Goal: Information Seeking & Learning: Learn about a topic

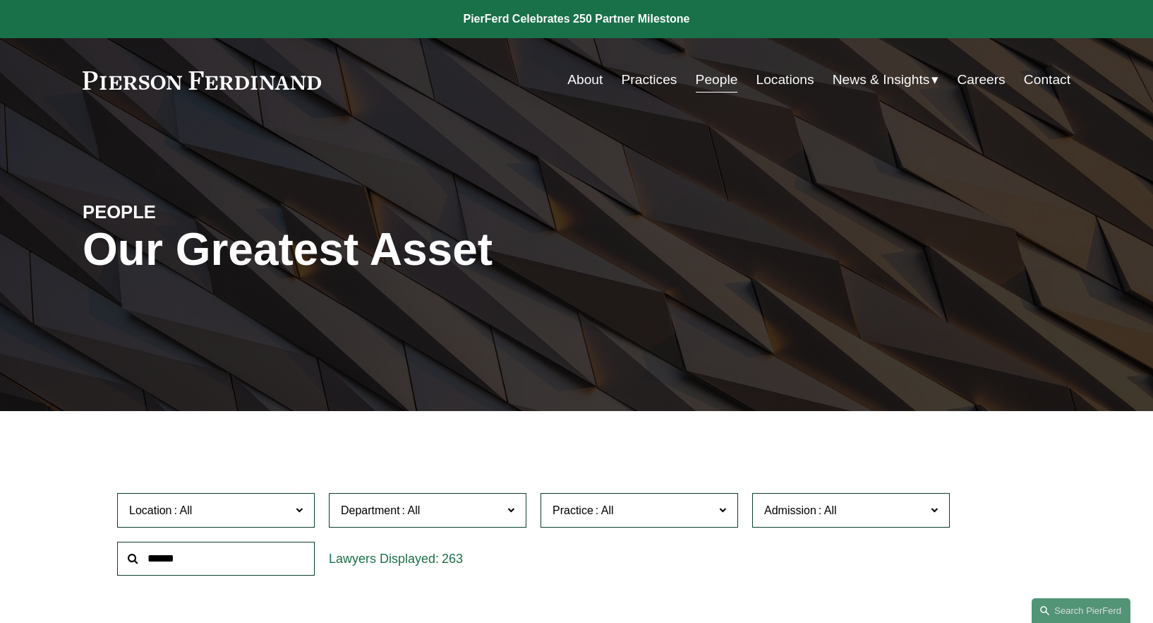
click at [657, 88] on link "Practices" at bounding box center [650, 79] width 56 height 27
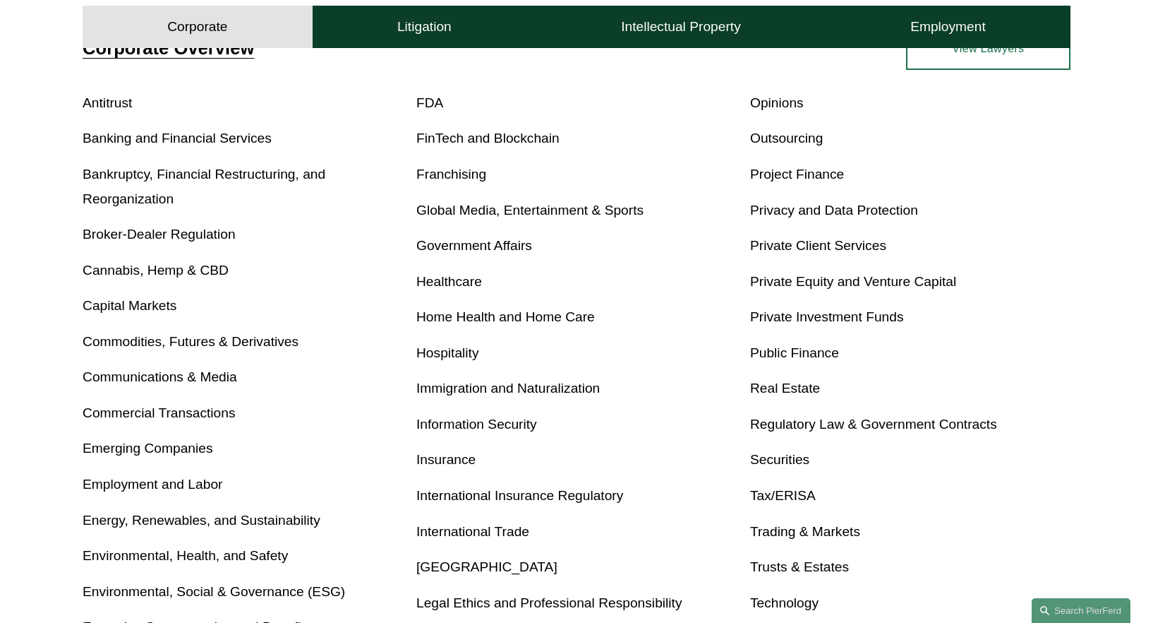
scroll to position [649, 0]
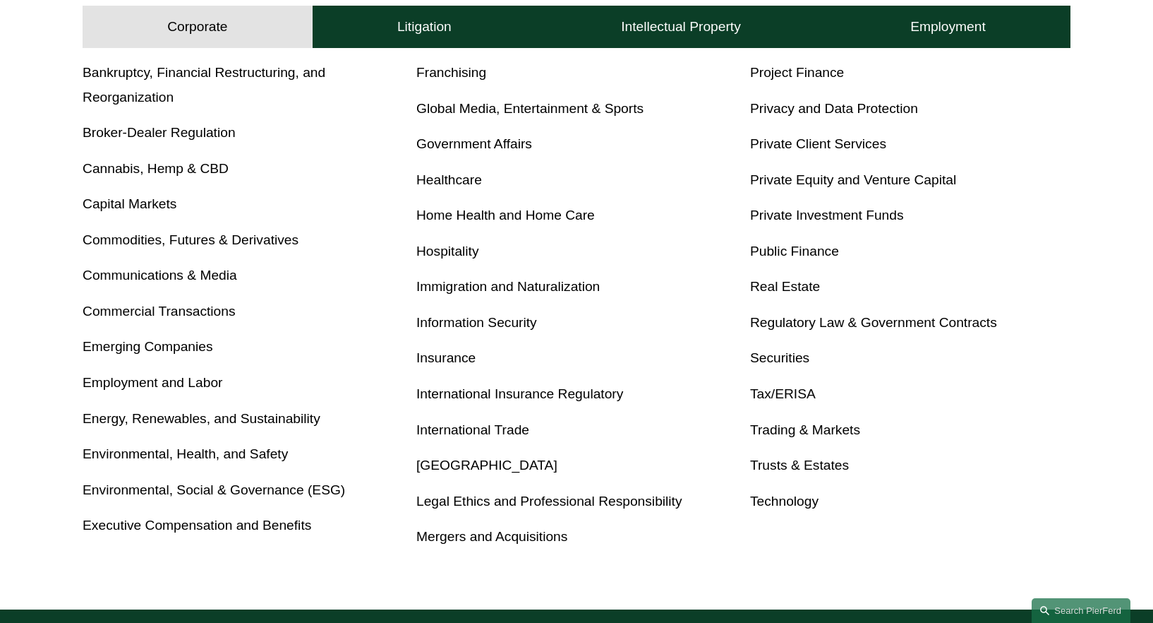
click at [450, 368] on p "Insurance" at bounding box center [576, 358] width 320 height 25
click at [450, 361] on link "Insurance" at bounding box center [445, 357] width 59 height 15
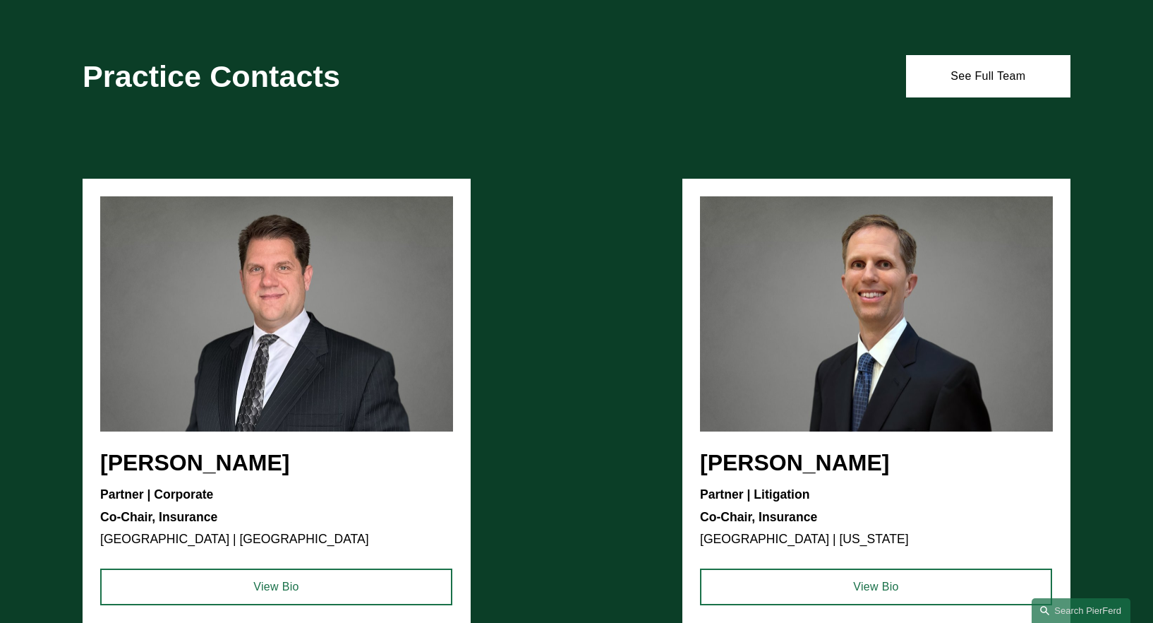
scroll to position [2067, 0]
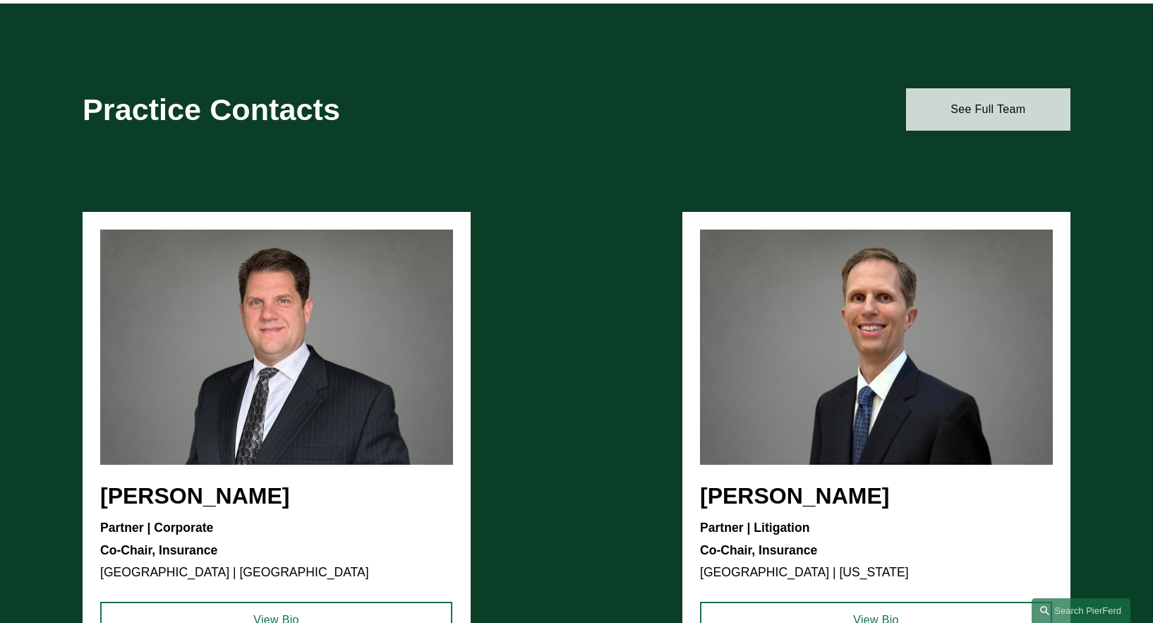
click at [1017, 108] on link "See Full Team" at bounding box center [988, 109] width 164 height 42
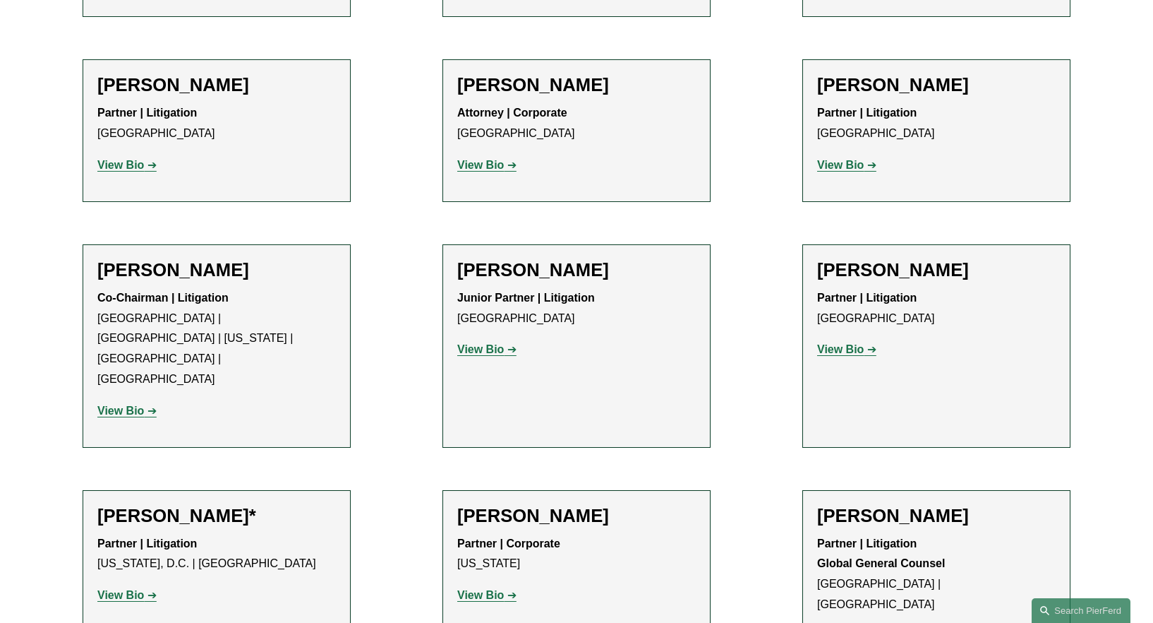
scroll to position [1376, 0]
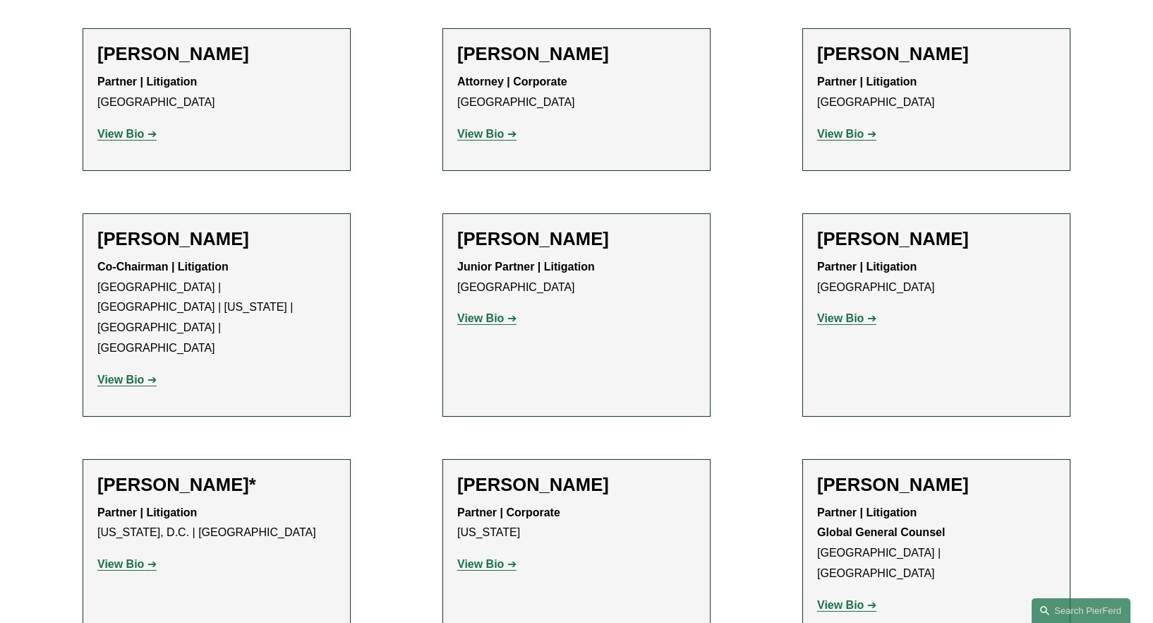
click at [127, 558] on strong "View Bio" at bounding box center [120, 564] width 47 height 12
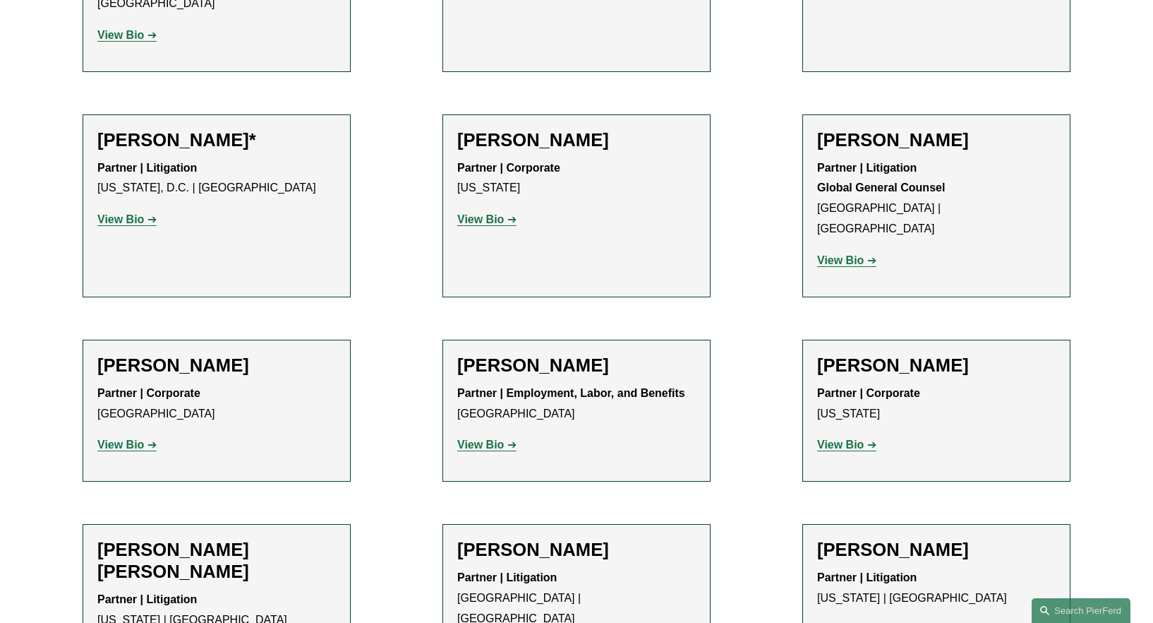
scroll to position [1683, 0]
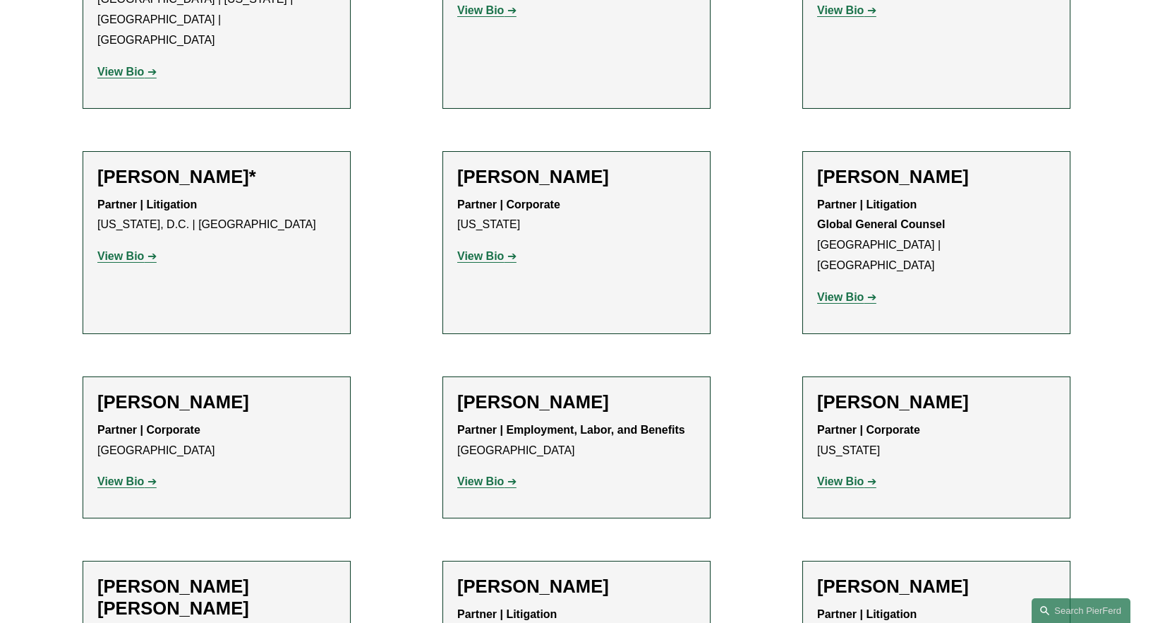
click at [855, 475] on strong "View Bio" at bounding box center [840, 481] width 47 height 12
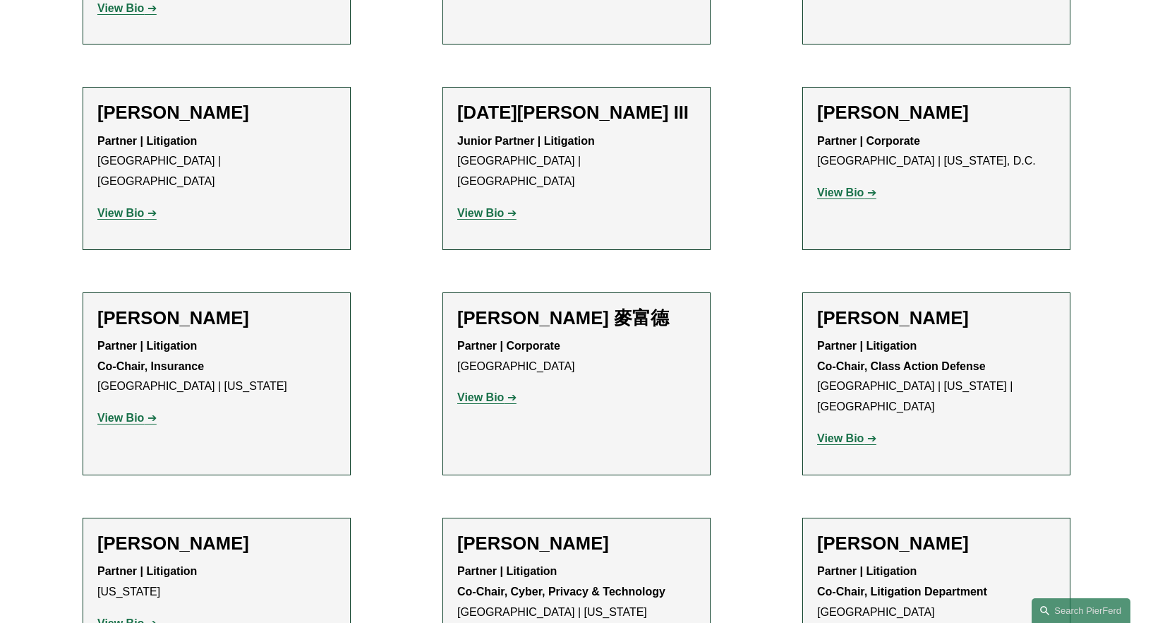
scroll to position [2807, 0]
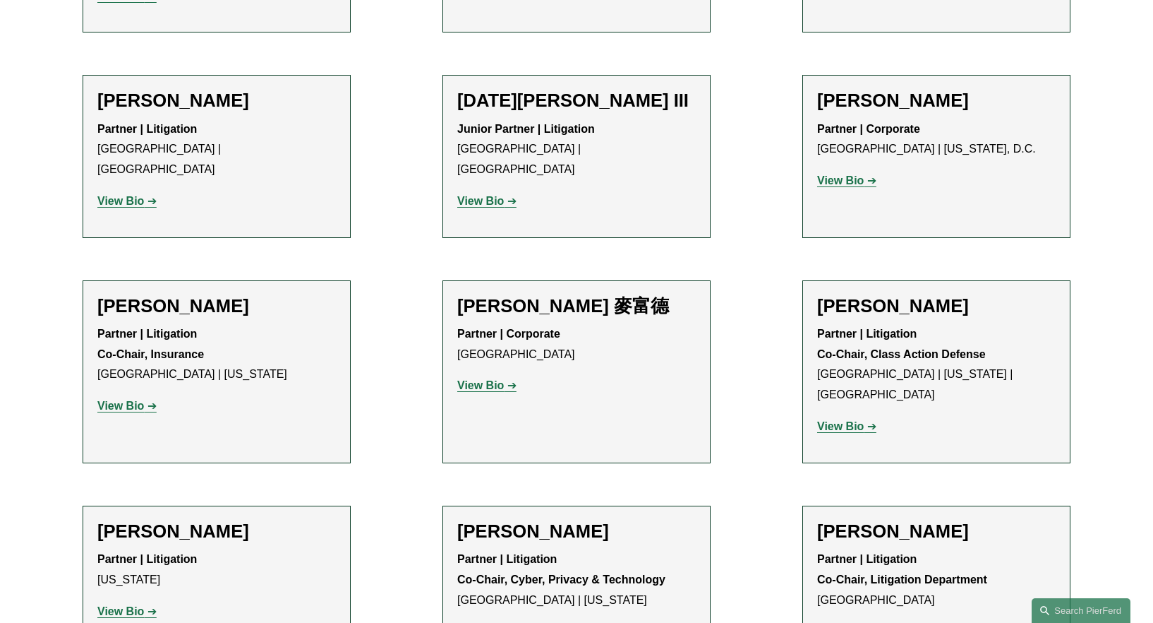
drag, startPoint x: 455, startPoint y: 141, endPoint x: 673, endPoint y: 142, distance: 218.1
click at [673, 280] on li "[PERSON_NAME] 麥富德 Partner | Corporate London View Bio" at bounding box center [577, 371] width 268 height 183
copy h2 "Simon J. Murfitt 麥富德"
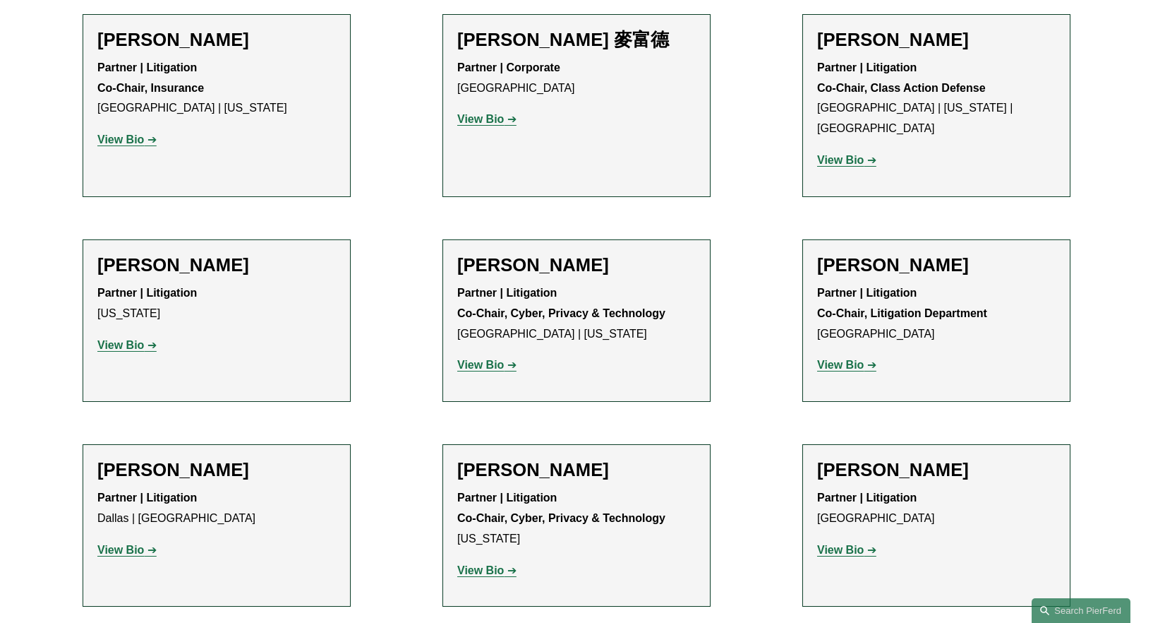
scroll to position [3077, 0]
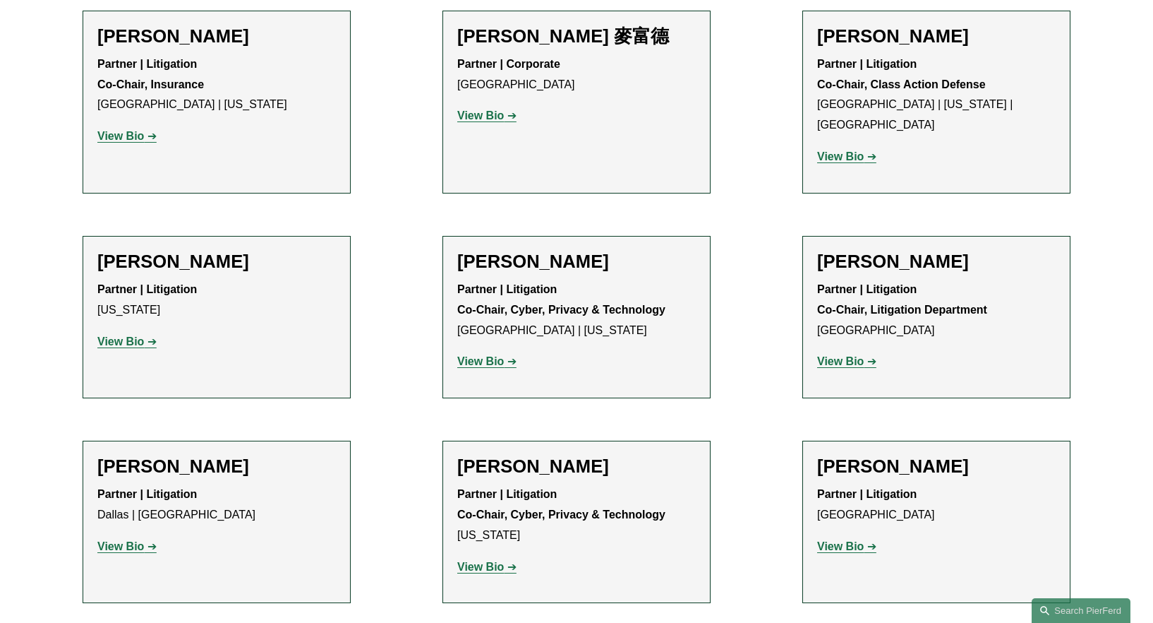
click at [848, 355] on strong "View Bio" at bounding box center [840, 361] width 47 height 12
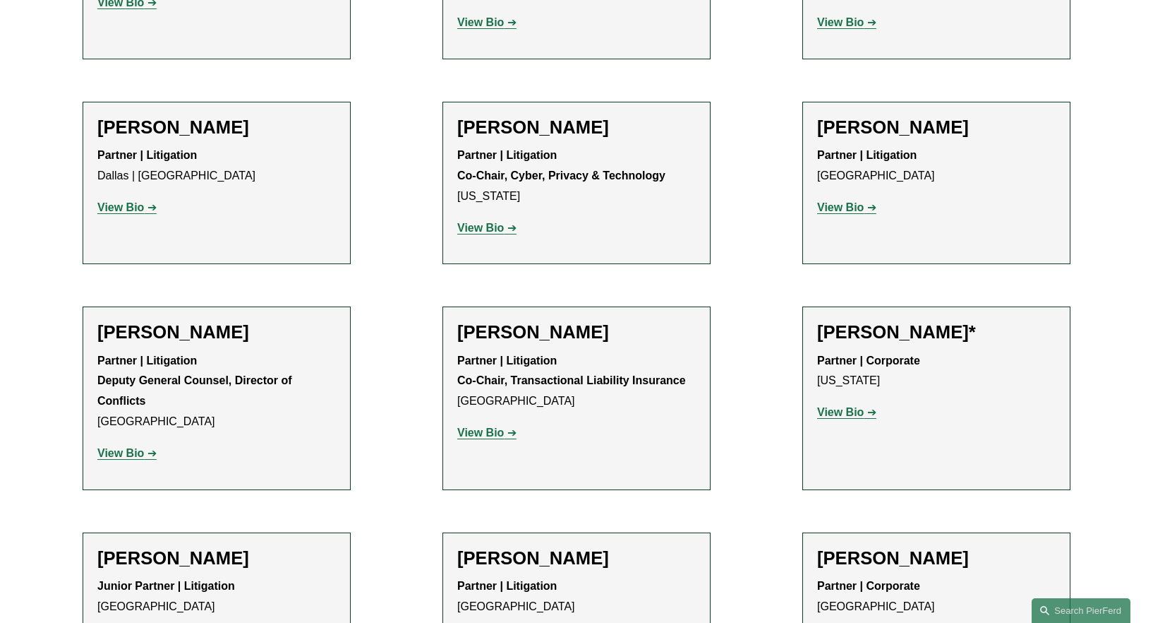
scroll to position [3422, 0]
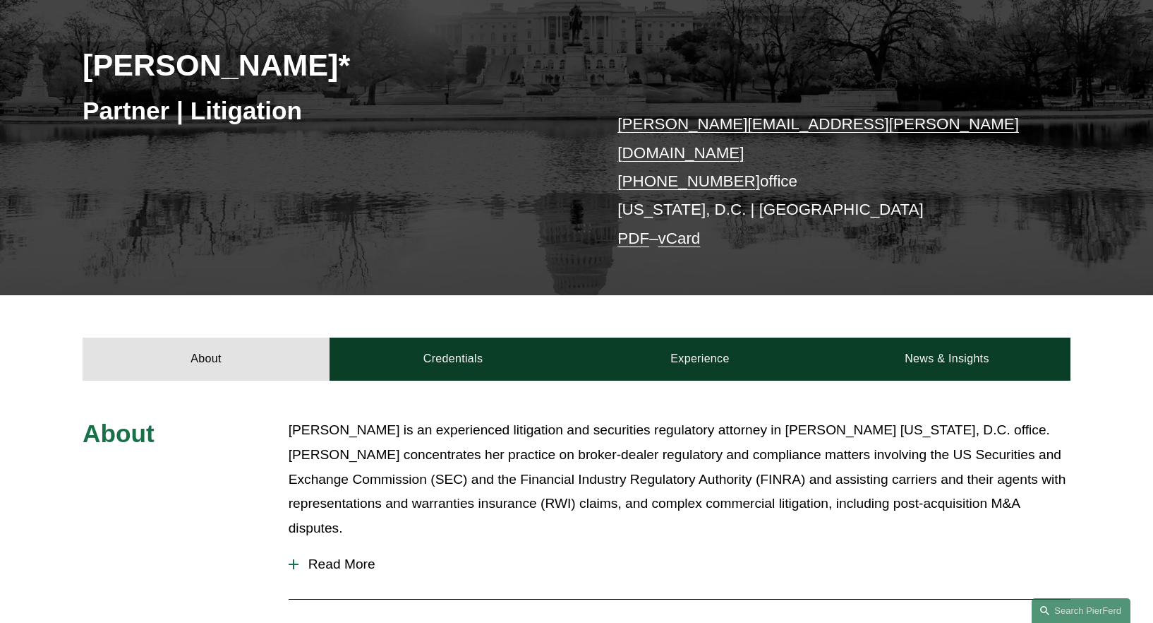
scroll to position [202, 0]
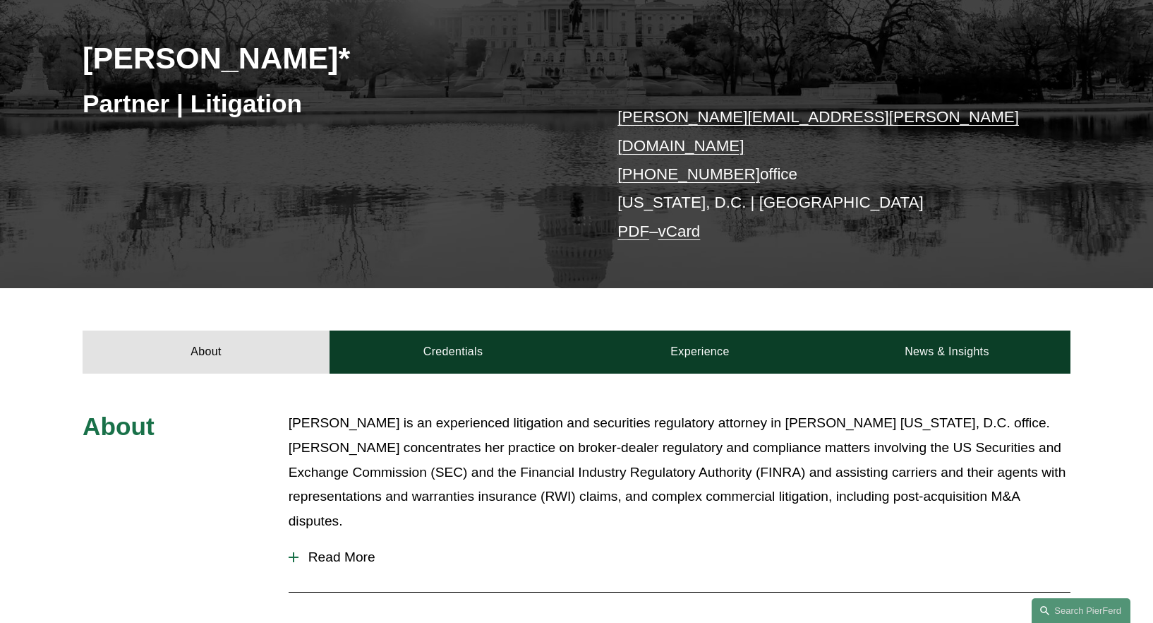
click at [338, 549] on span "Read More" at bounding box center [685, 557] width 772 height 16
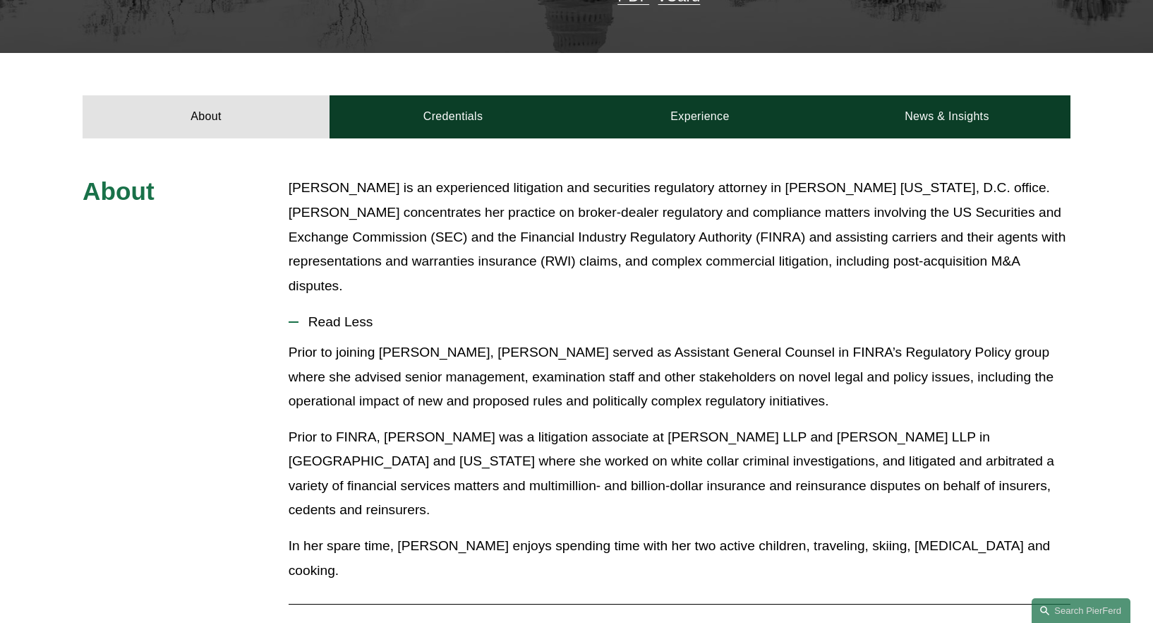
scroll to position [352, 0]
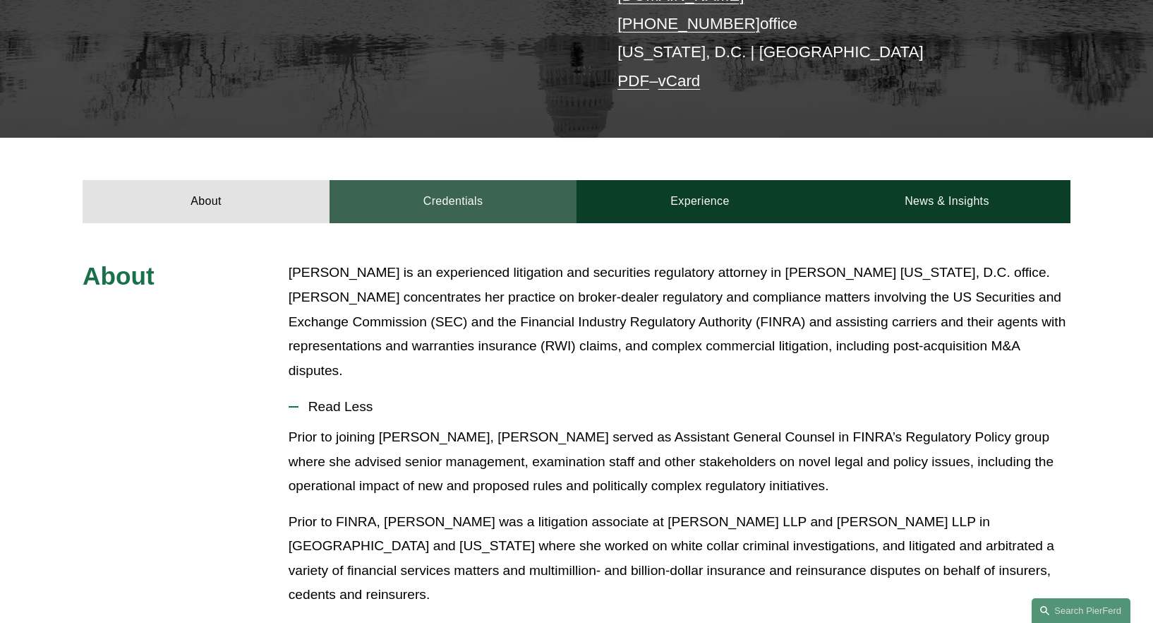
click at [475, 192] on link "Credentials" at bounding box center [453, 201] width 247 height 42
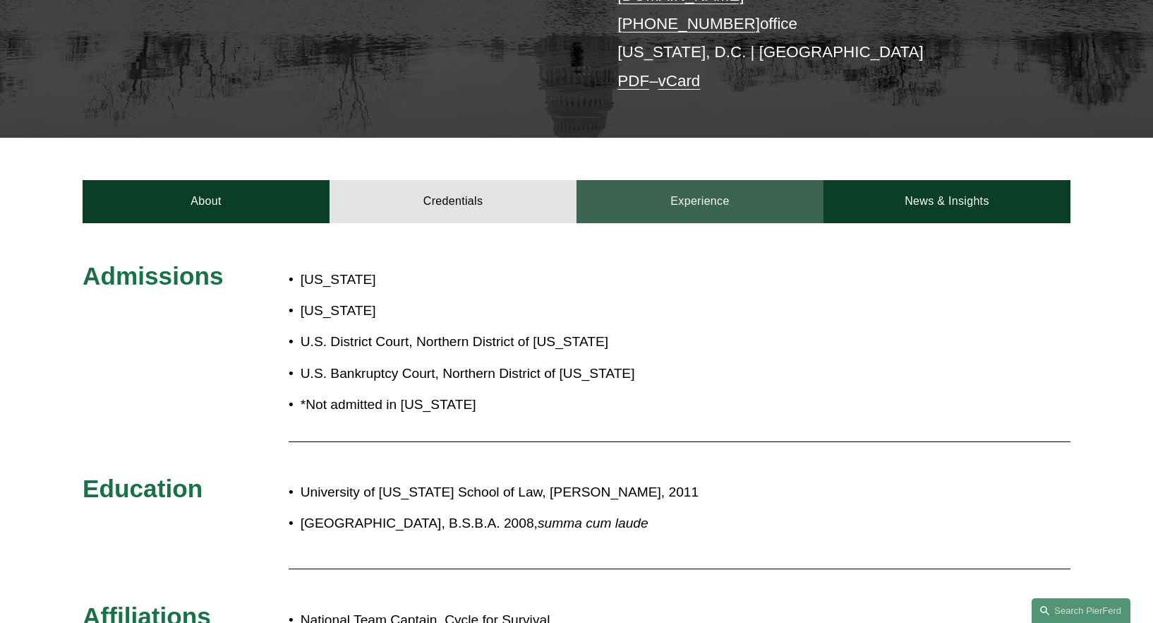
click at [662, 180] on link "Experience" at bounding box center [700, 201] width 247 height 42
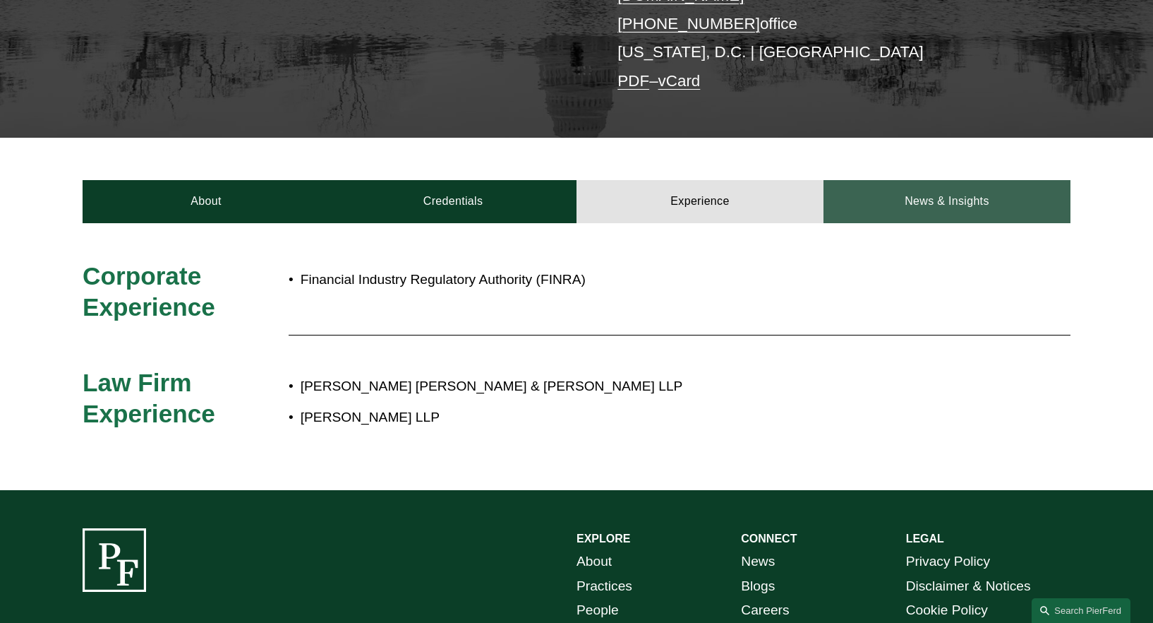
click at [887, 183] on link "News & Insights" at bounding box center [947, 201] width 247 height 42
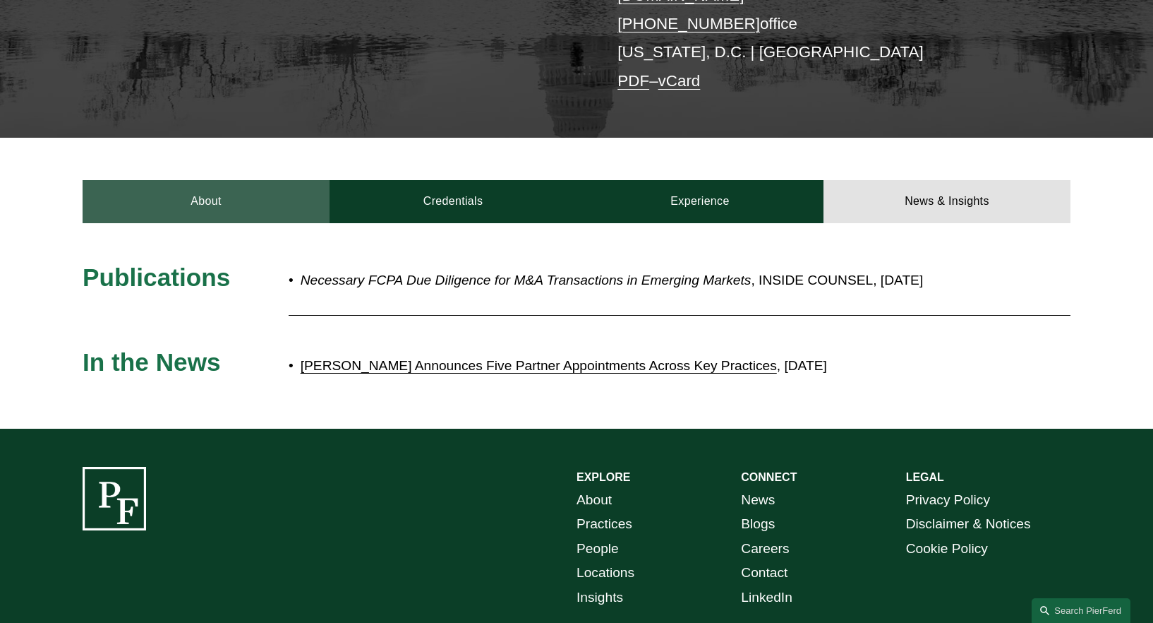
click at [297, 183] on link "About" at bounding box center [206, 201] width 247 height 42
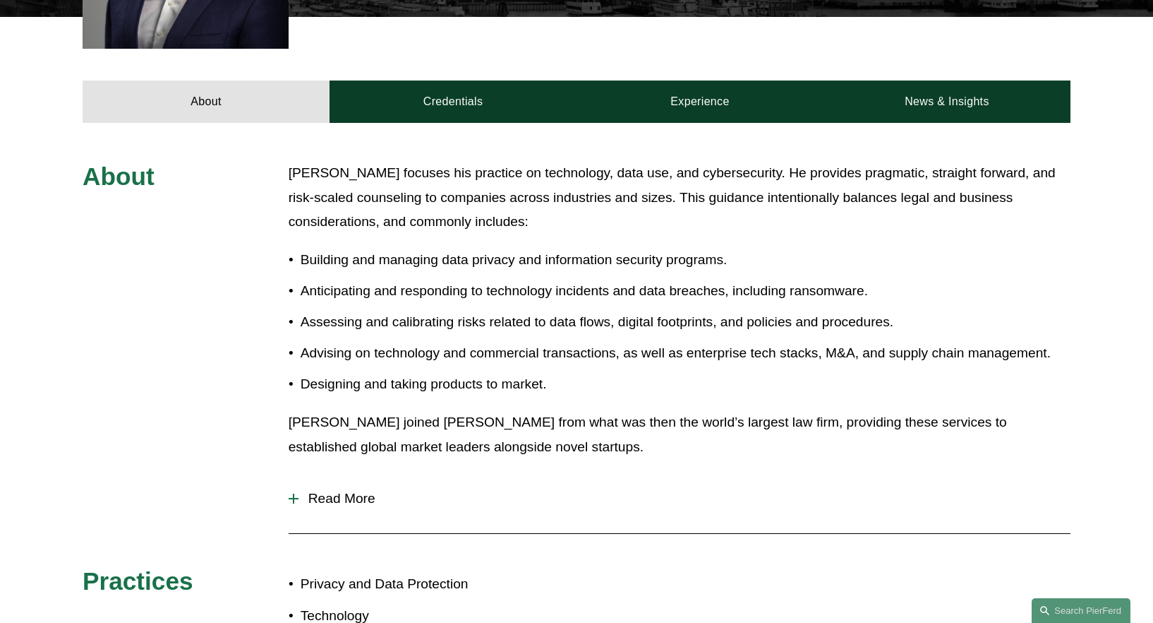
scroll to position [284, 0]
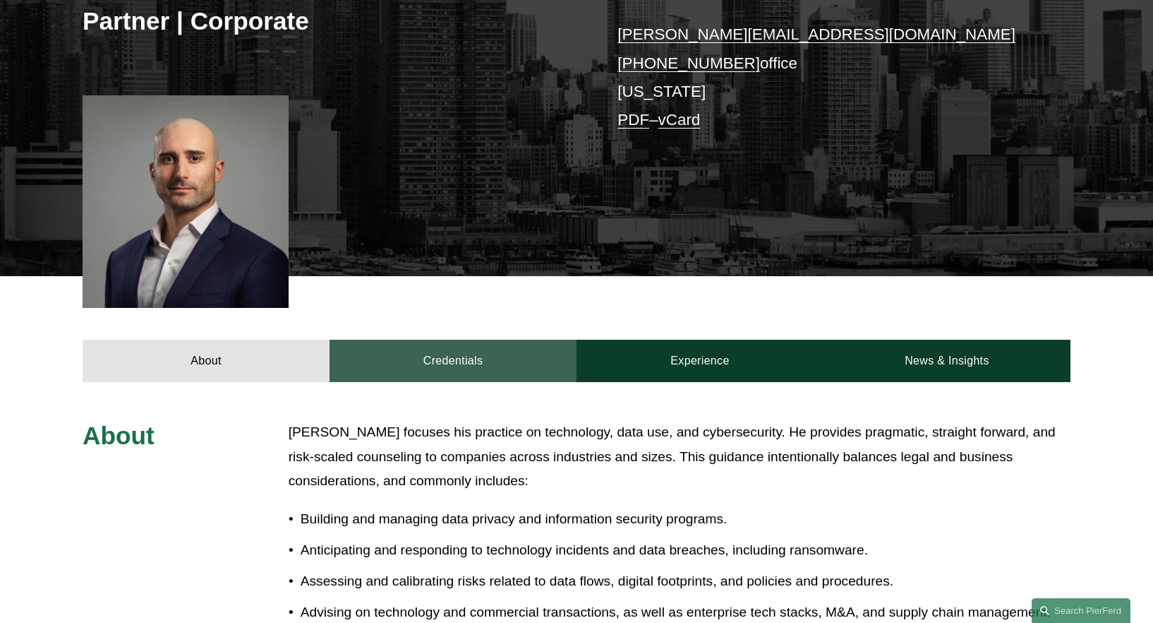
click at [488, 355] on link "Credentials" at bounding box center [453, 360] width 247 height 42
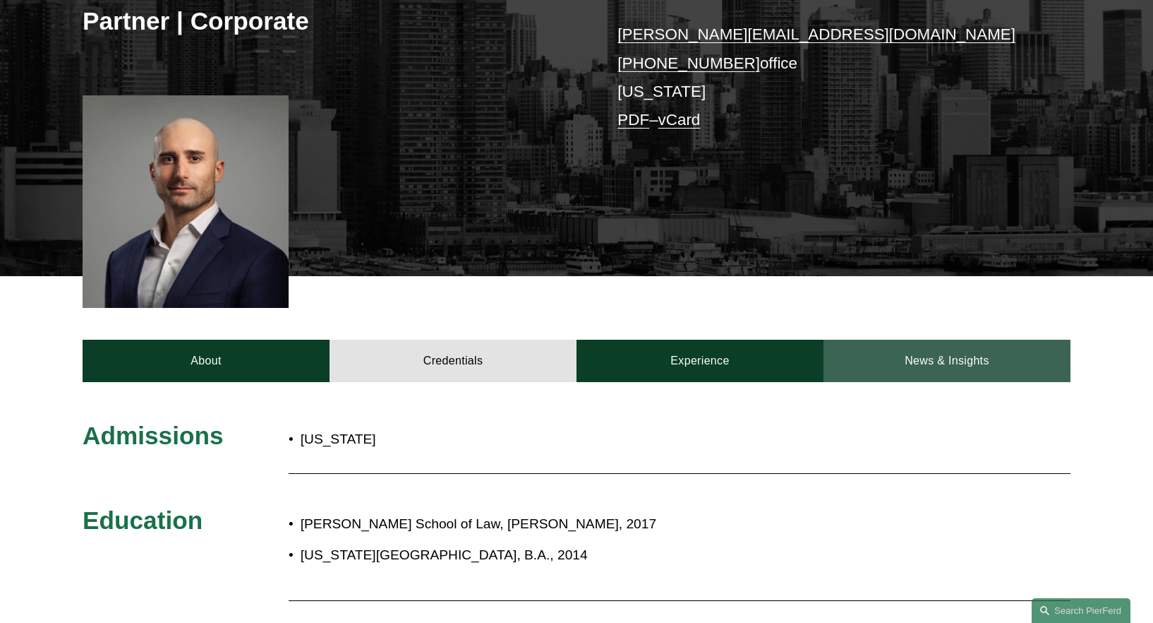
click at [981, 368] on link "News & Insights" at bounding box center [947, 360] width 247 height 42
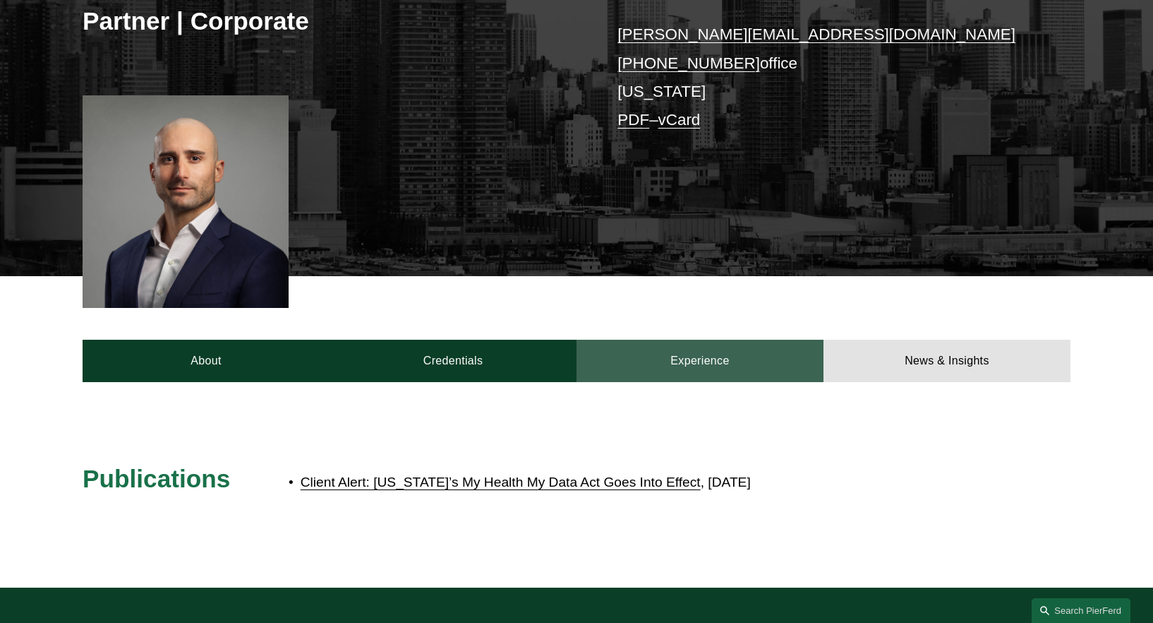
click at [772, 349] on link "Experience" at bounding box center [700, 360] width 247 height 42
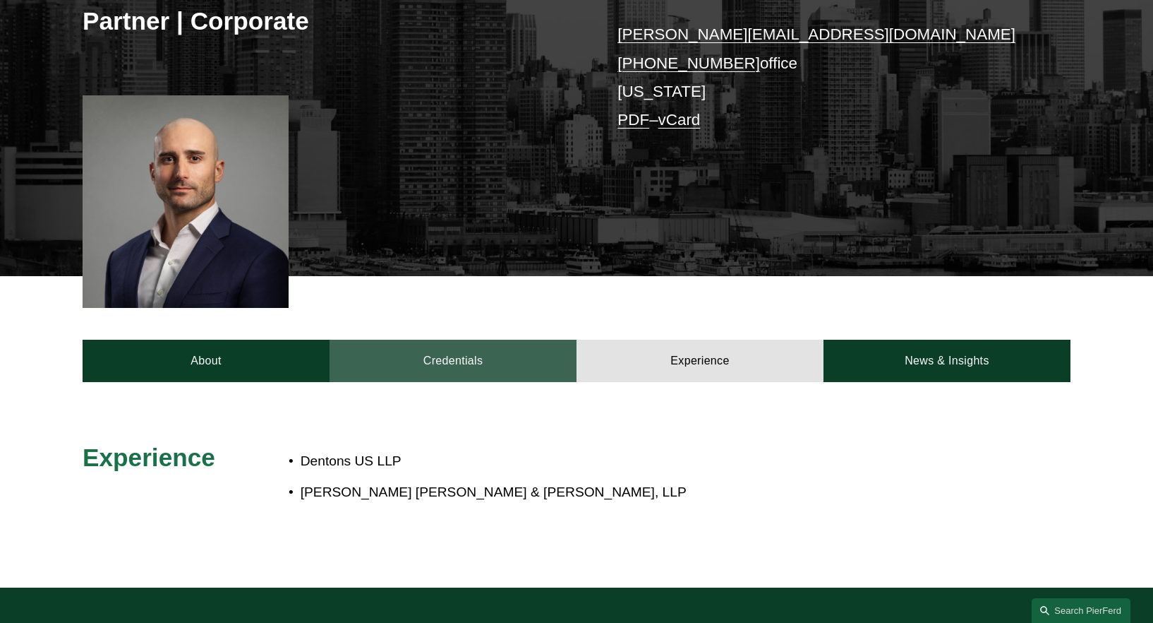
click at [469, 371] on link "Credentials" at bounding box center [453, 360] width 247 height 42
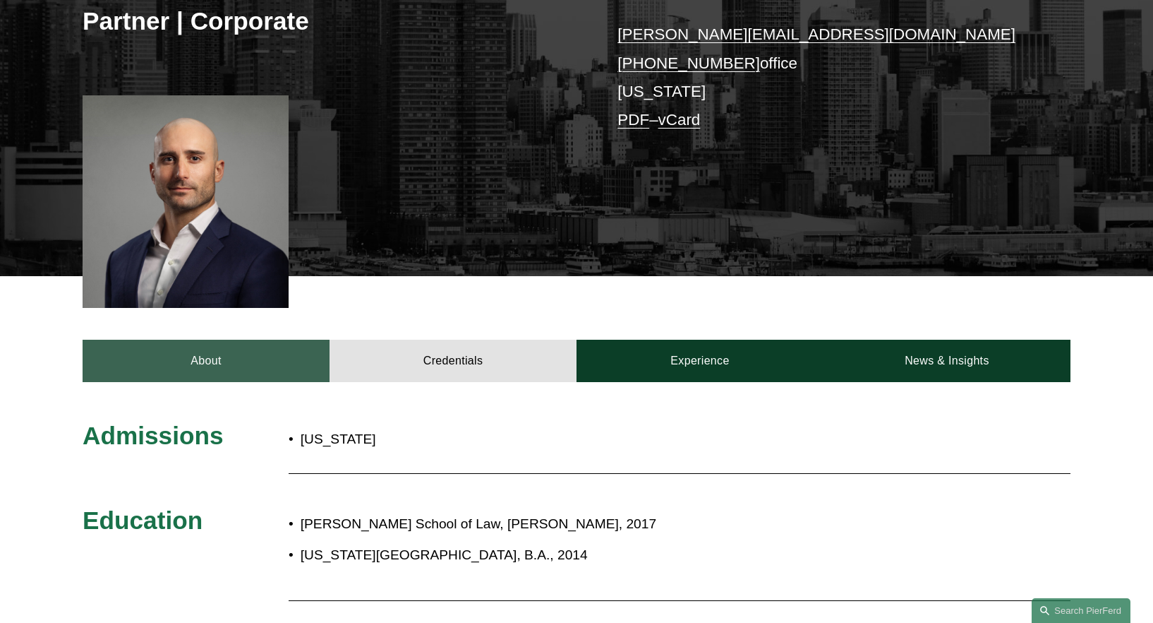
click at [251, 356] on link "About" at bounding box center [206, 360] width 247 height 42
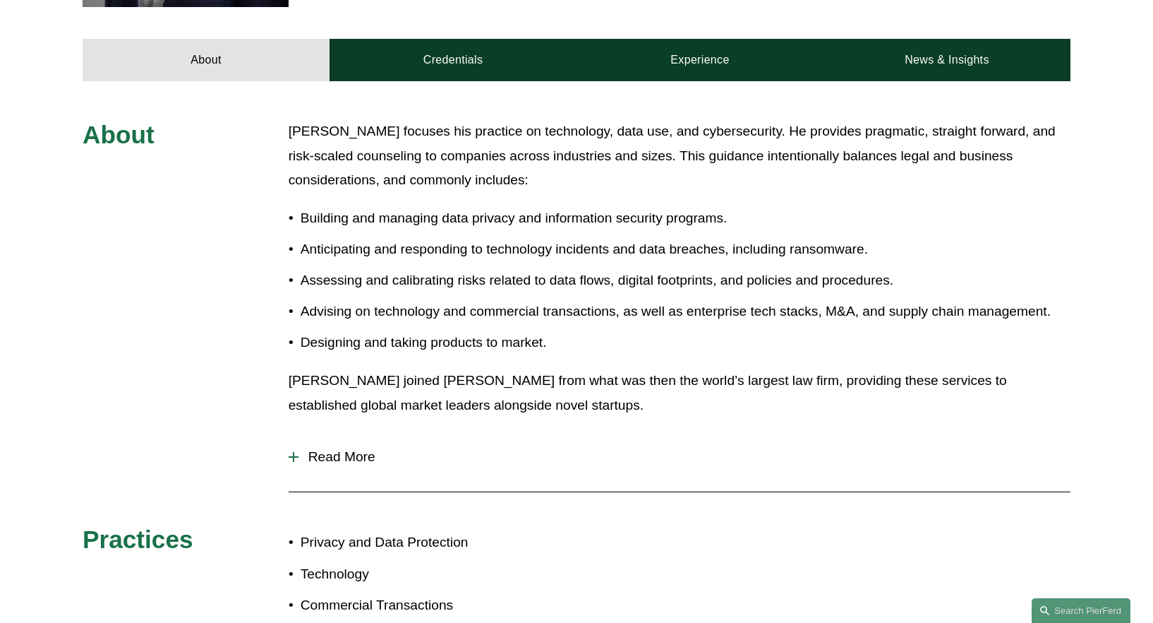
scroll to position [599, 0]
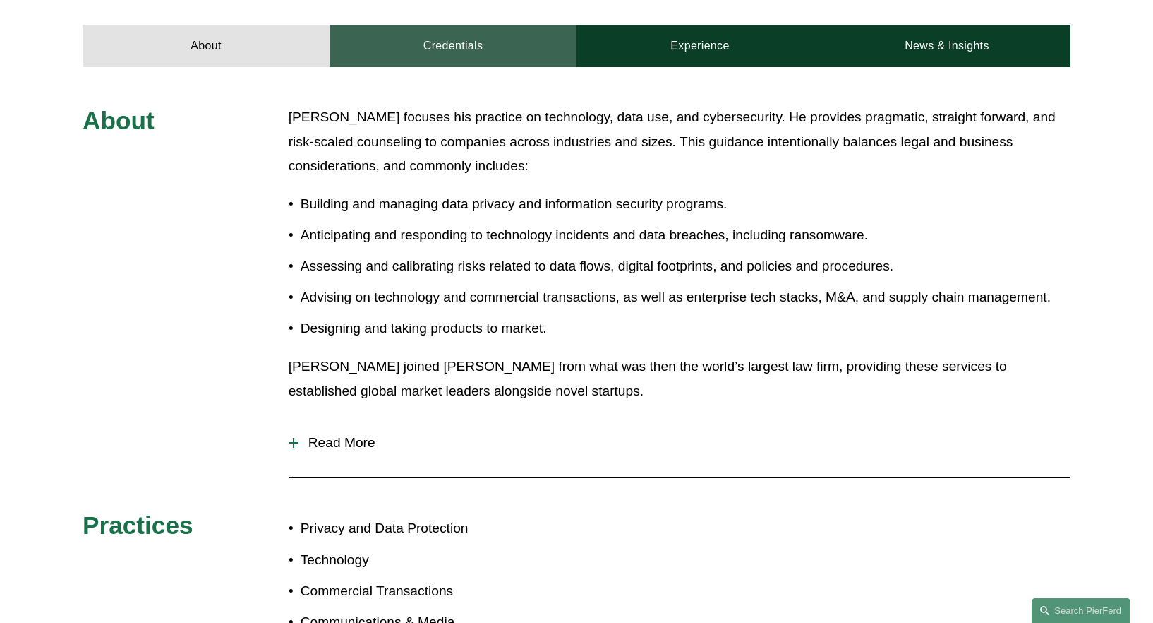
click at [471, 53] on link "Credentials" at bounding box center [453, 46] width 247 height 42
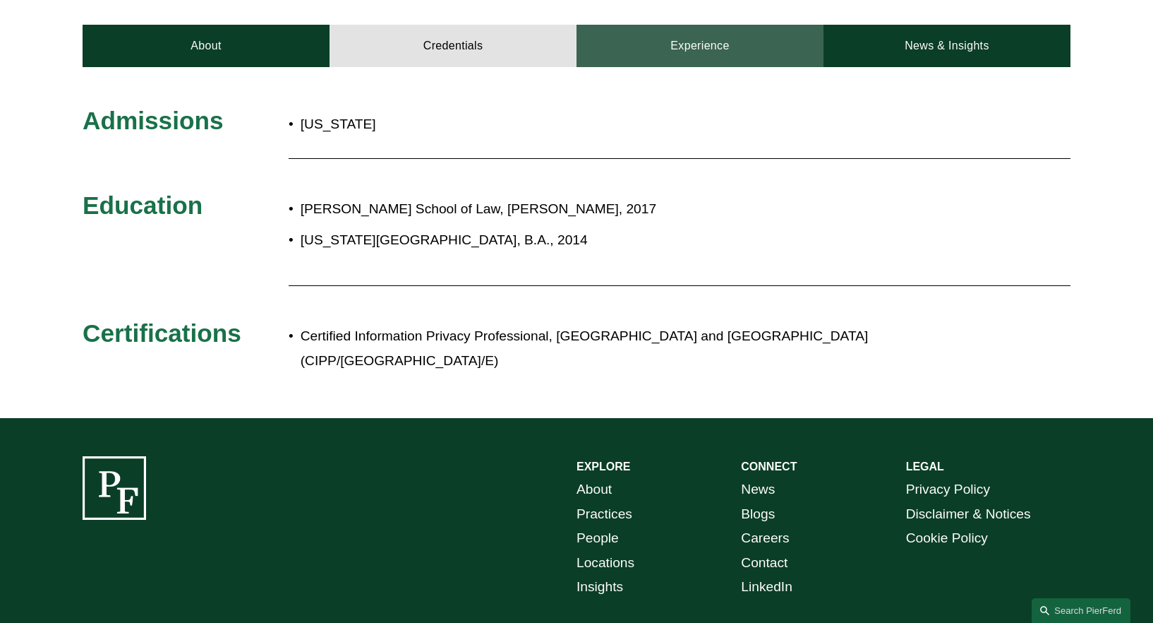
click at [615, 60] on link "Experience" at bounding box center [700, 46] width 247 height 42
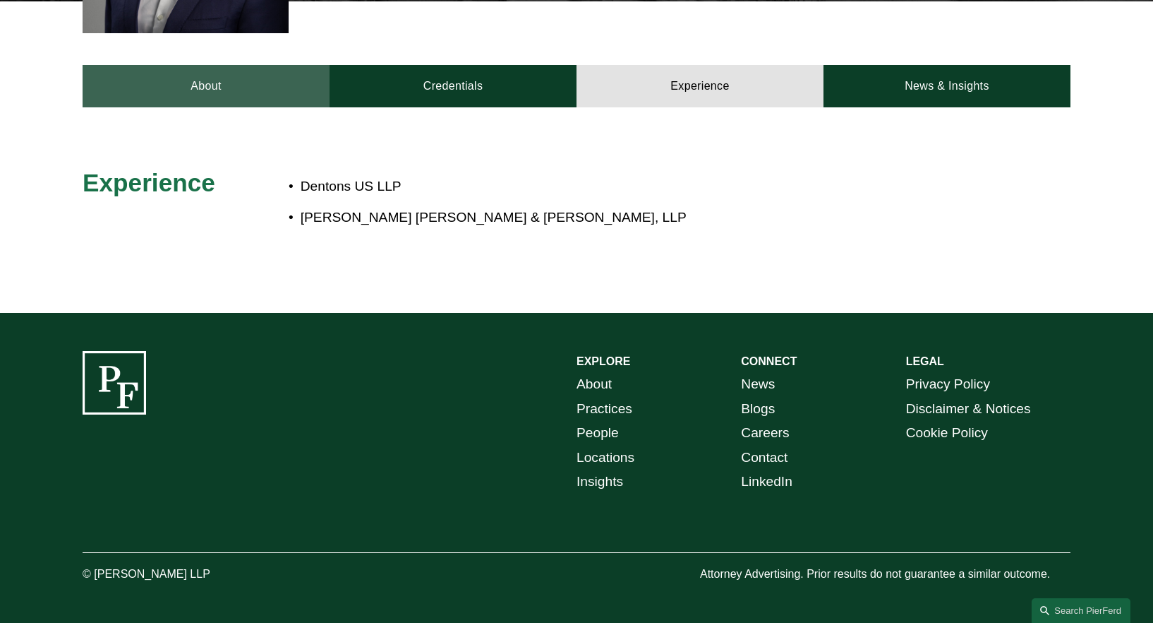
click at [192, 80] on link "About" at bounding box center [206, 86] width 247 height 42
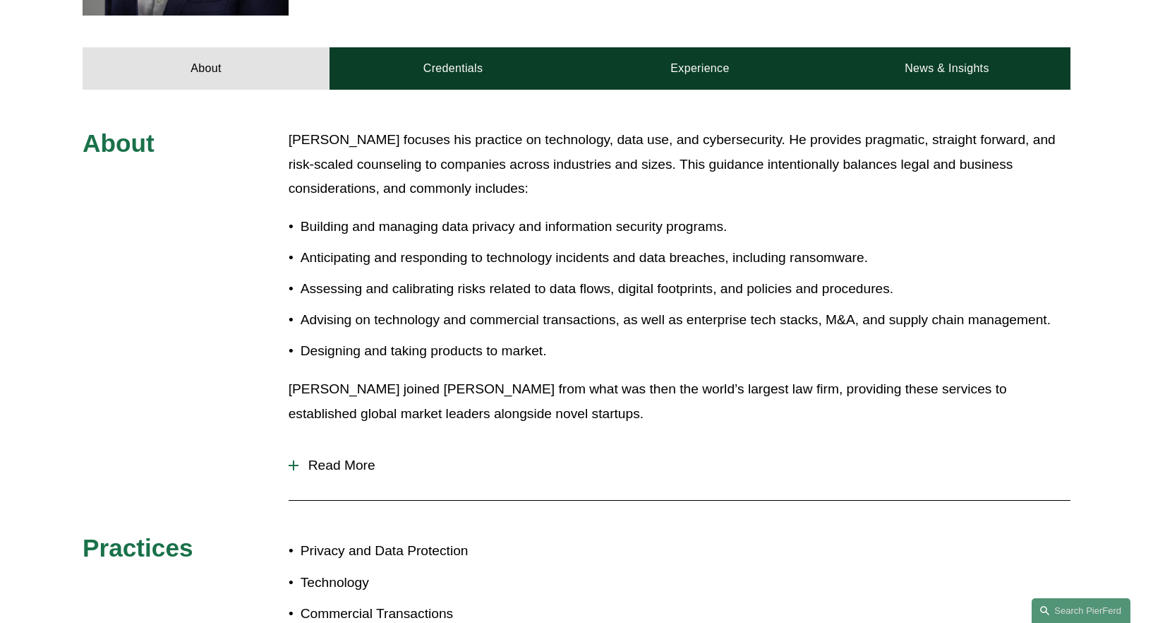
scroll to position [586, 0]
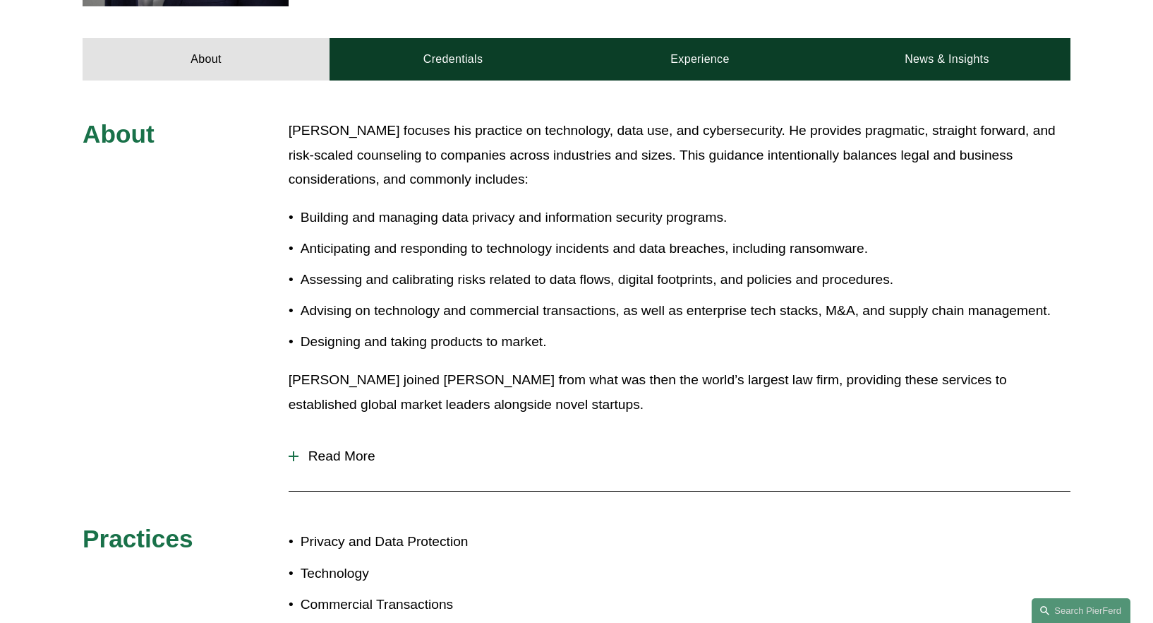
click at [368, 452] on span "Read More" at bounding box center [685, 456] width 772 height 16
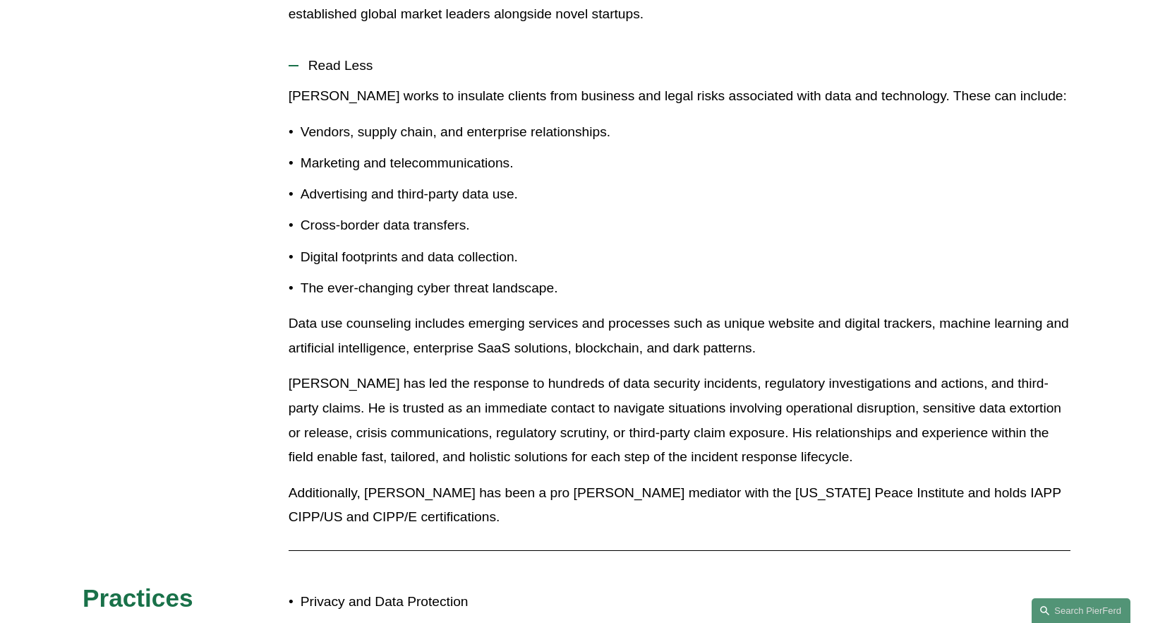
scroll to position [1422, 0]
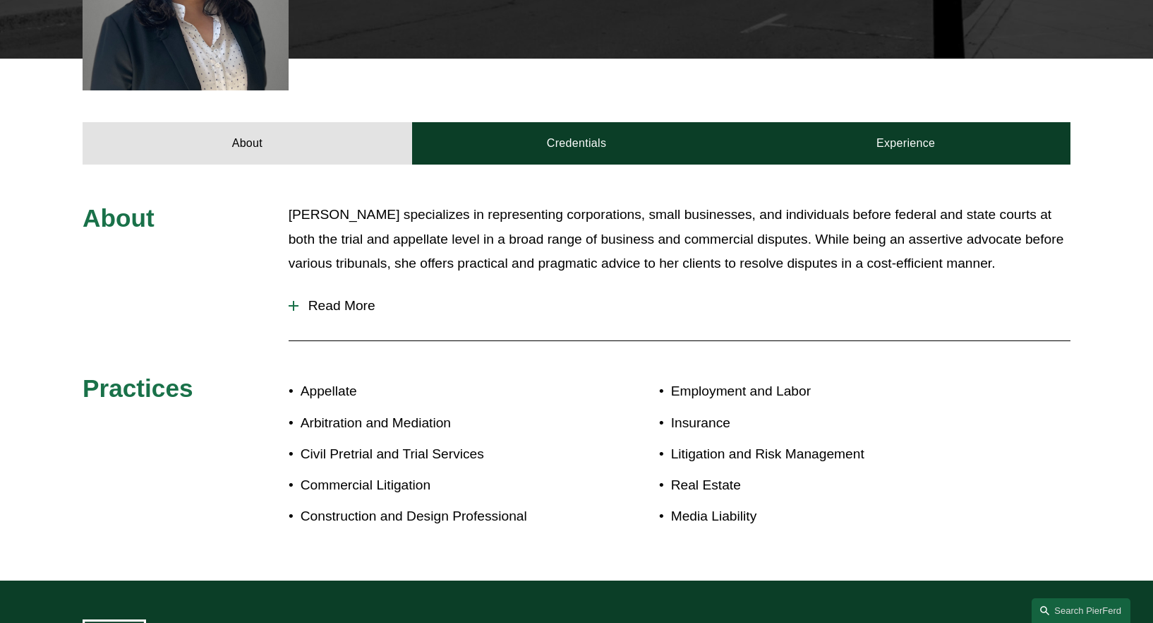
scroll to position [548, 0]
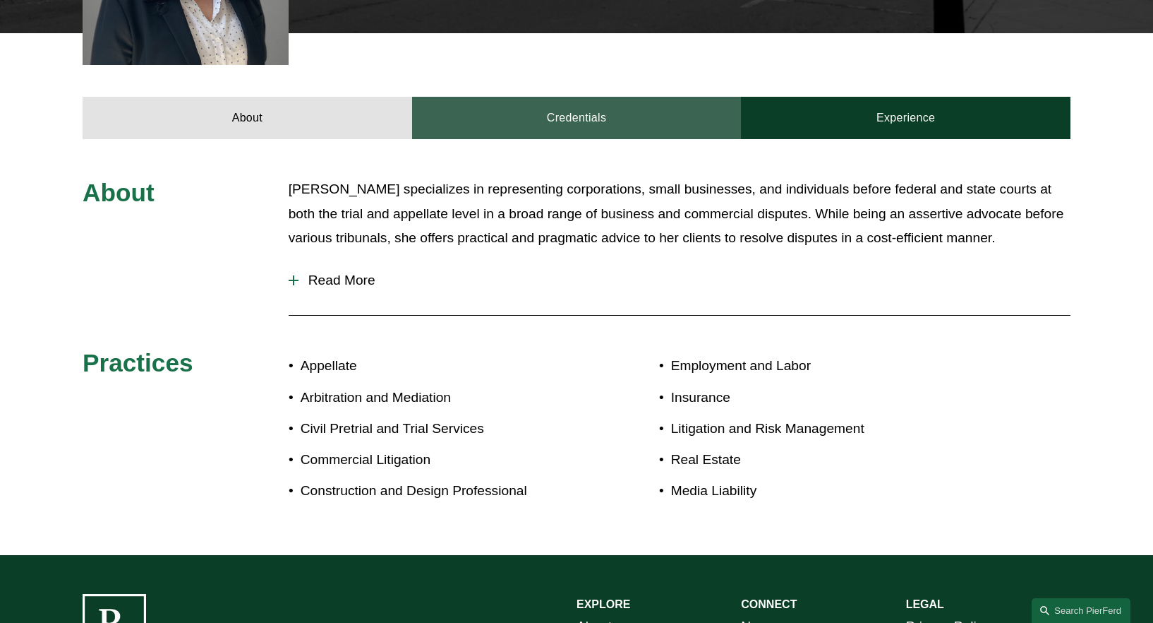
click at [596, 103] on link "Credentials" at bounding box center [577, 118] width 330 height 42
